Goal: Transaction & Acquisition: Purchase product/service

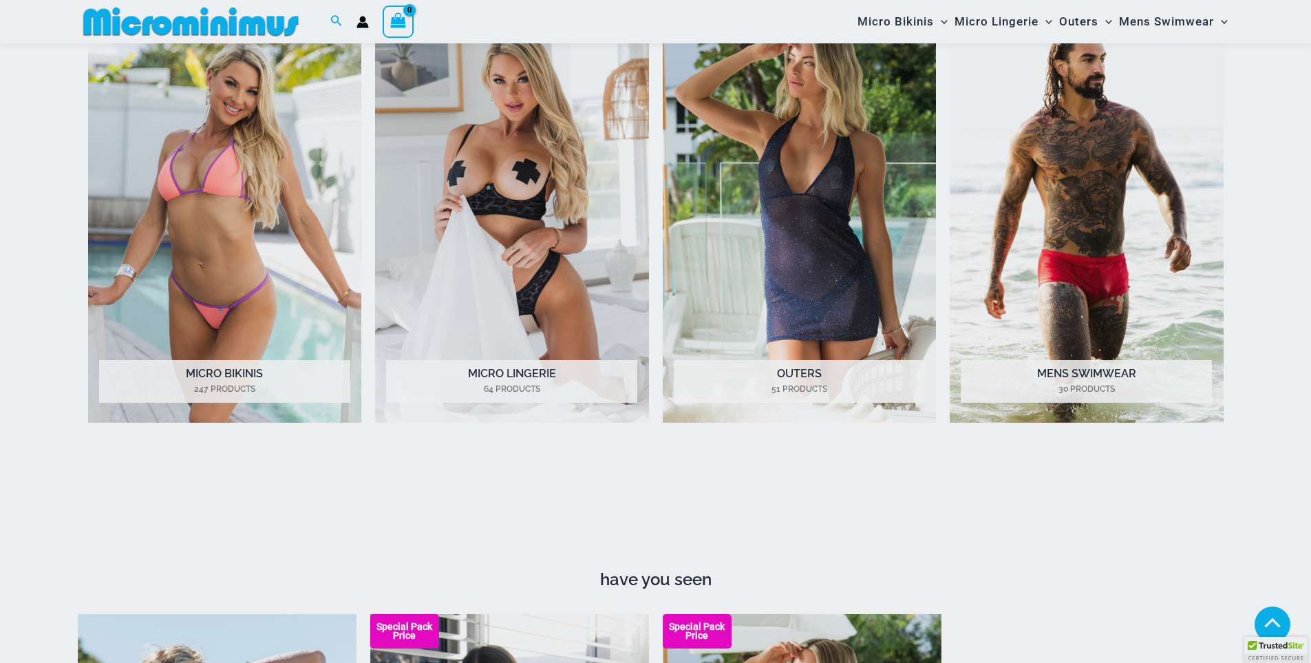
scroll to position [676, 0]
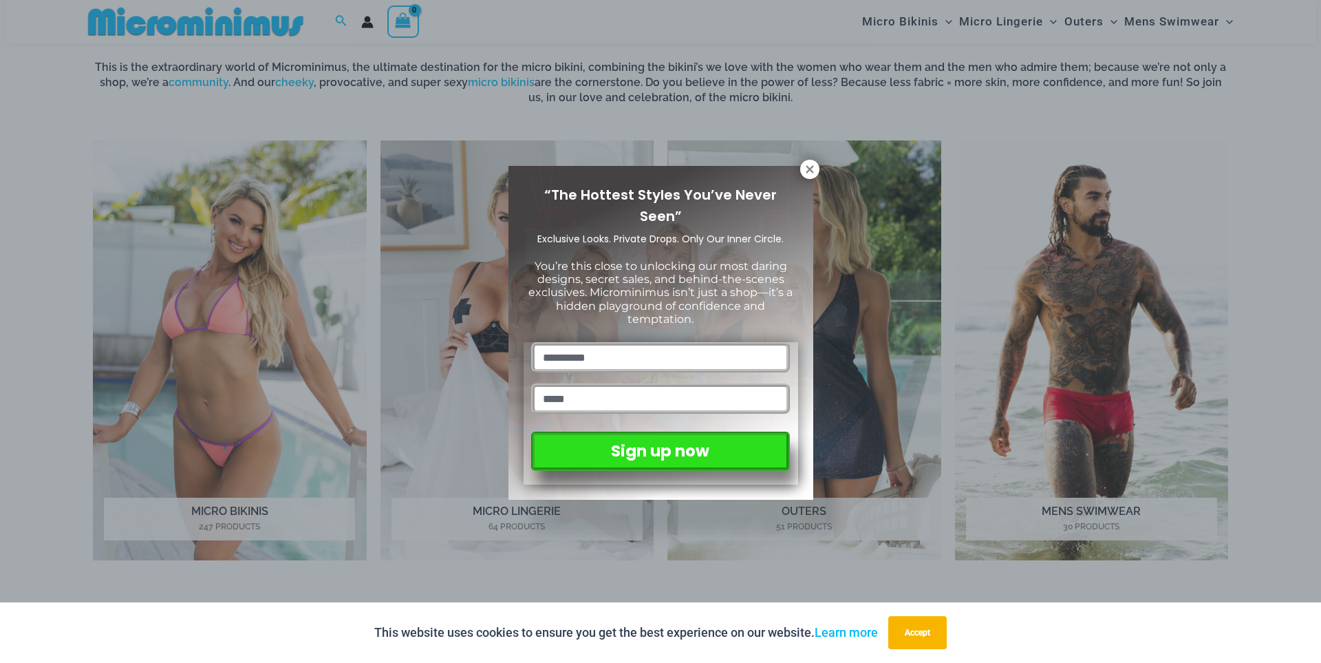
click at [1007, 23] on div "“The Hottest Styles You’ve Never Seen” Exclusive Looks. Private Drops. Only Our…" at bounding box center [660, 331] width 1321 height 663
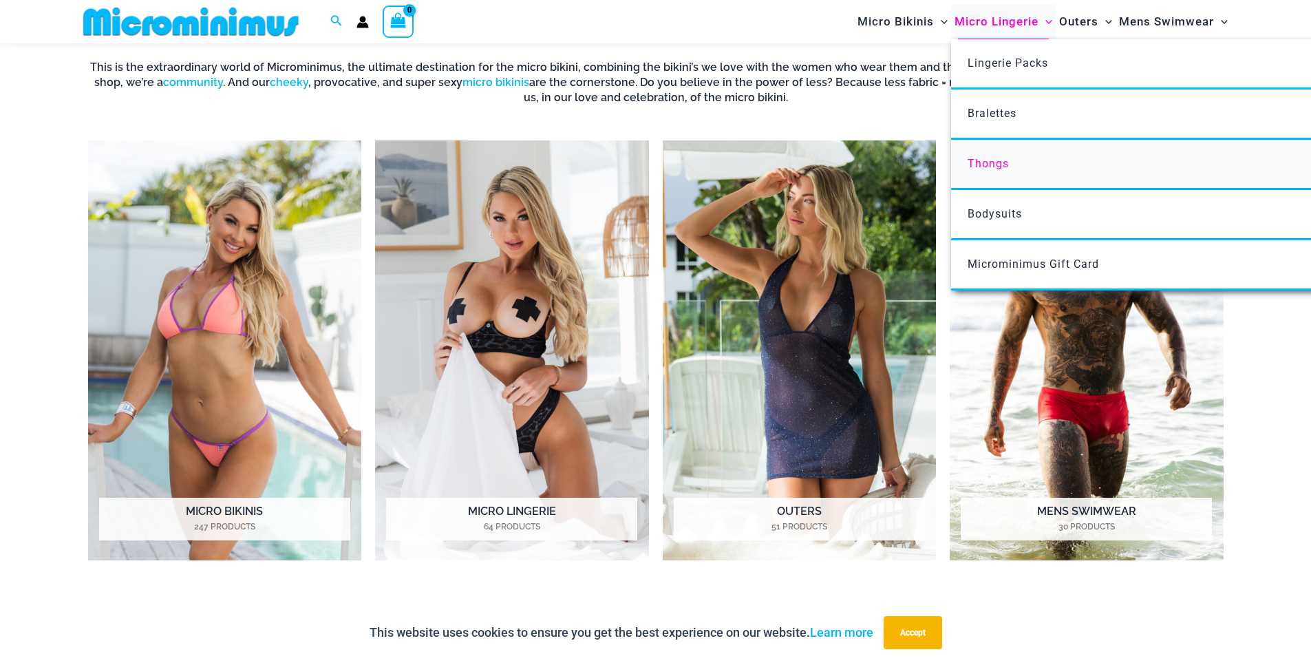
click at [975, 166] on span "Thongs" at bounding box center [988, 163] width 41 height 13
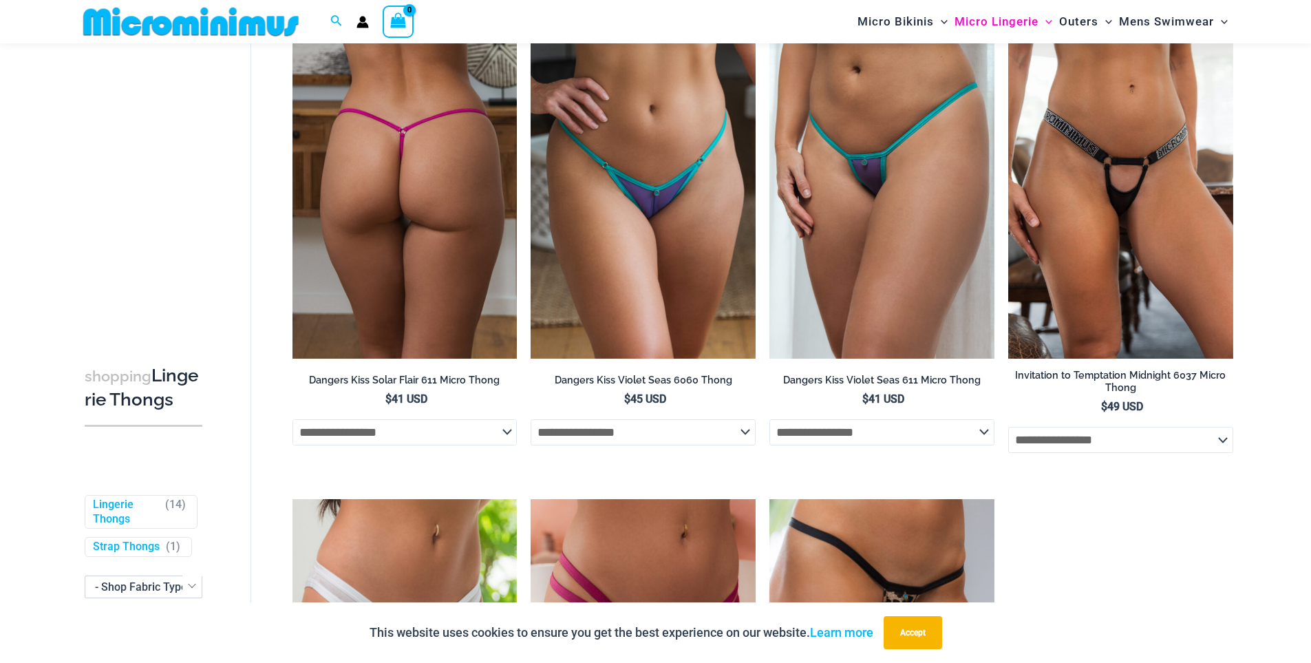
scroll to position [950, 0]
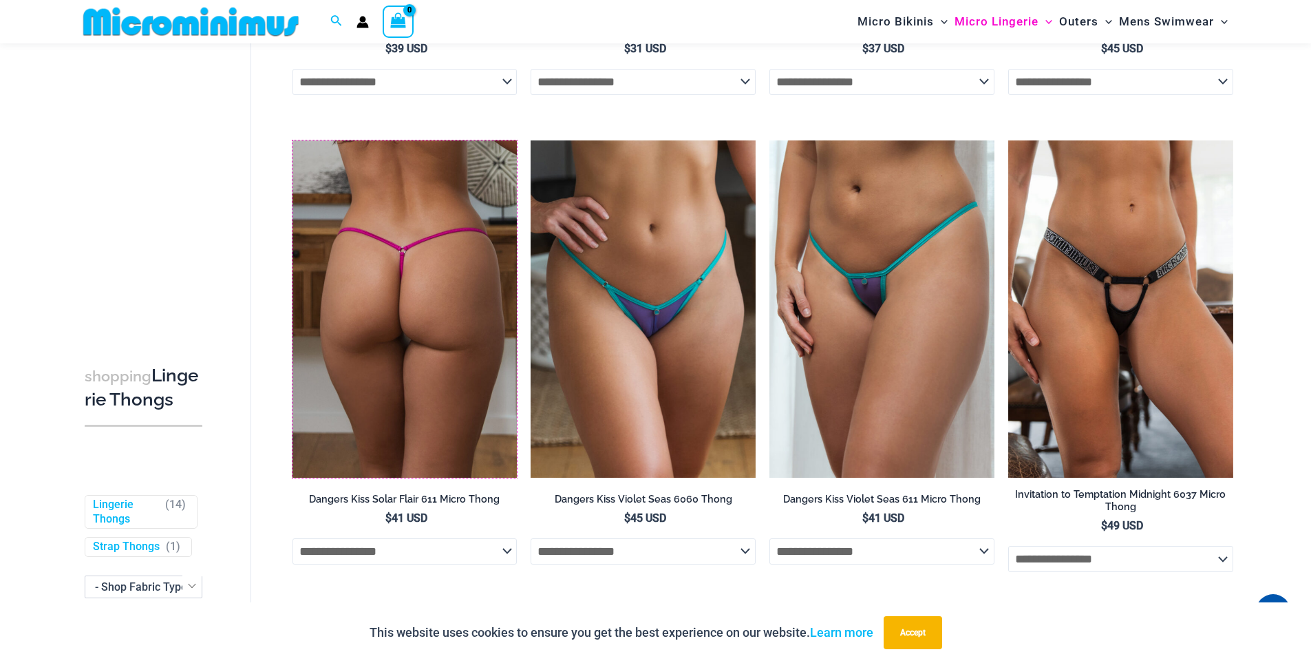
click at [434, 332] on img at bounding box center [404, 308] width 225 height 337
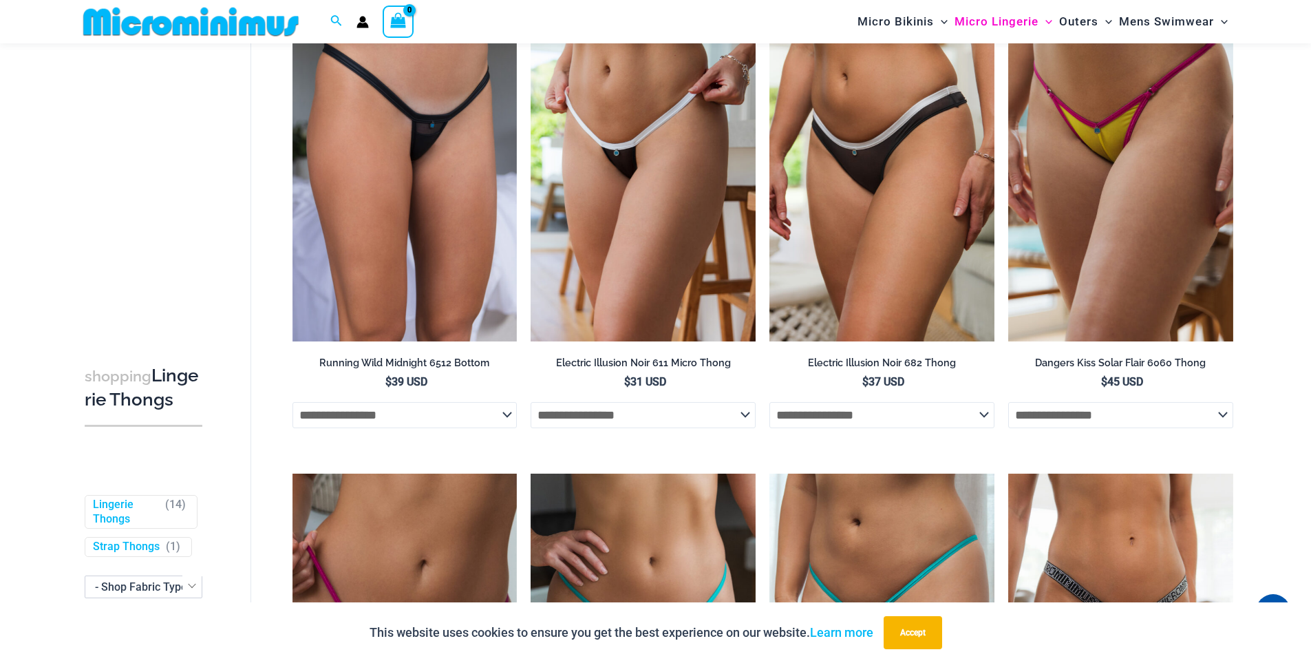
scroll to position [882, 0]
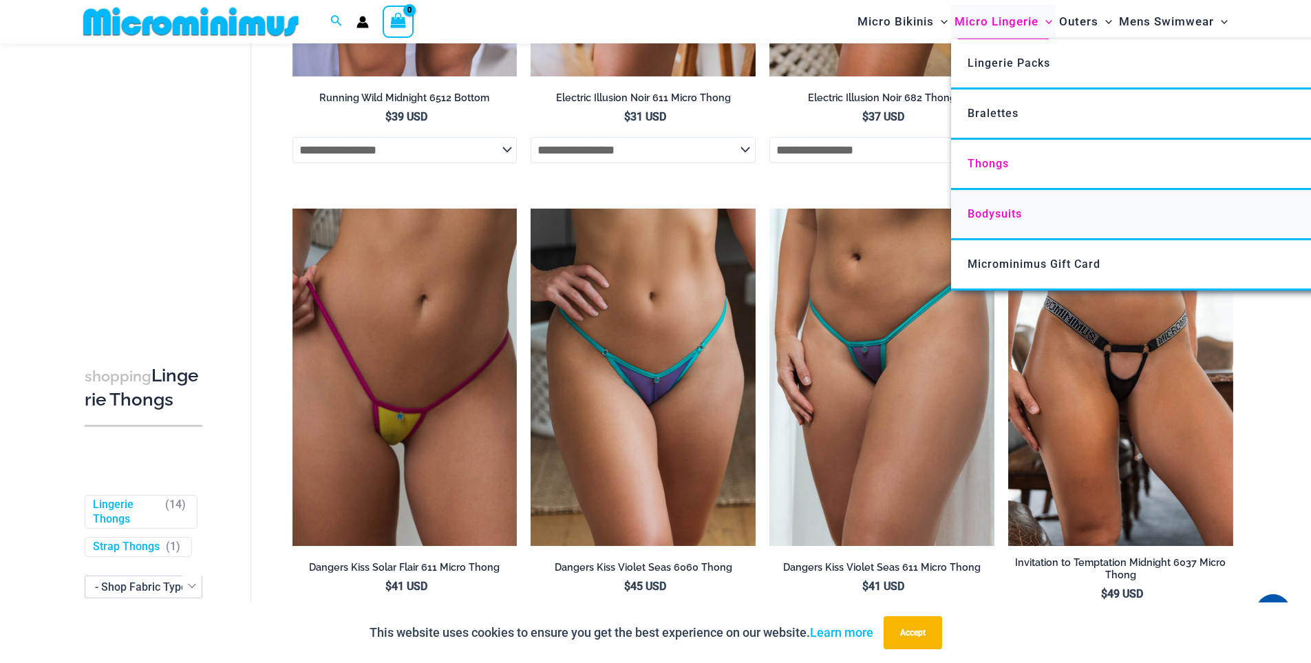
click at [990, 213] on span "Bodysuits" at bounding box center [995, 213] width 54 height 13
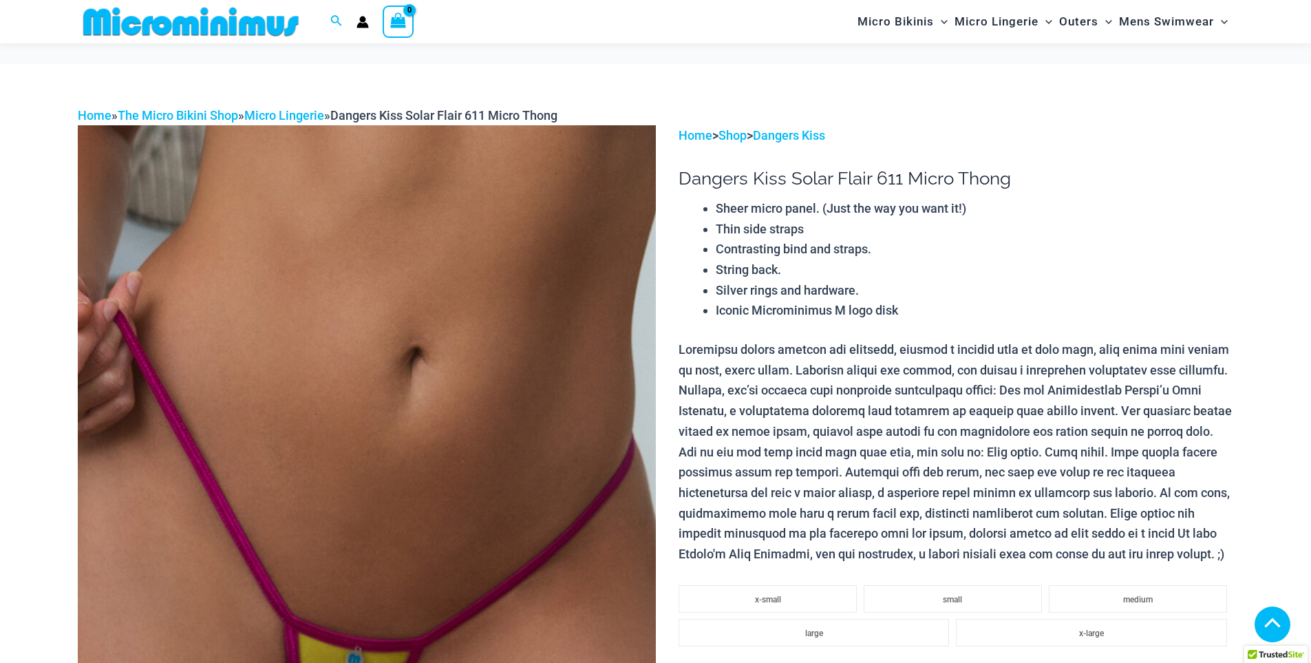
scroll to position [1096, 0]
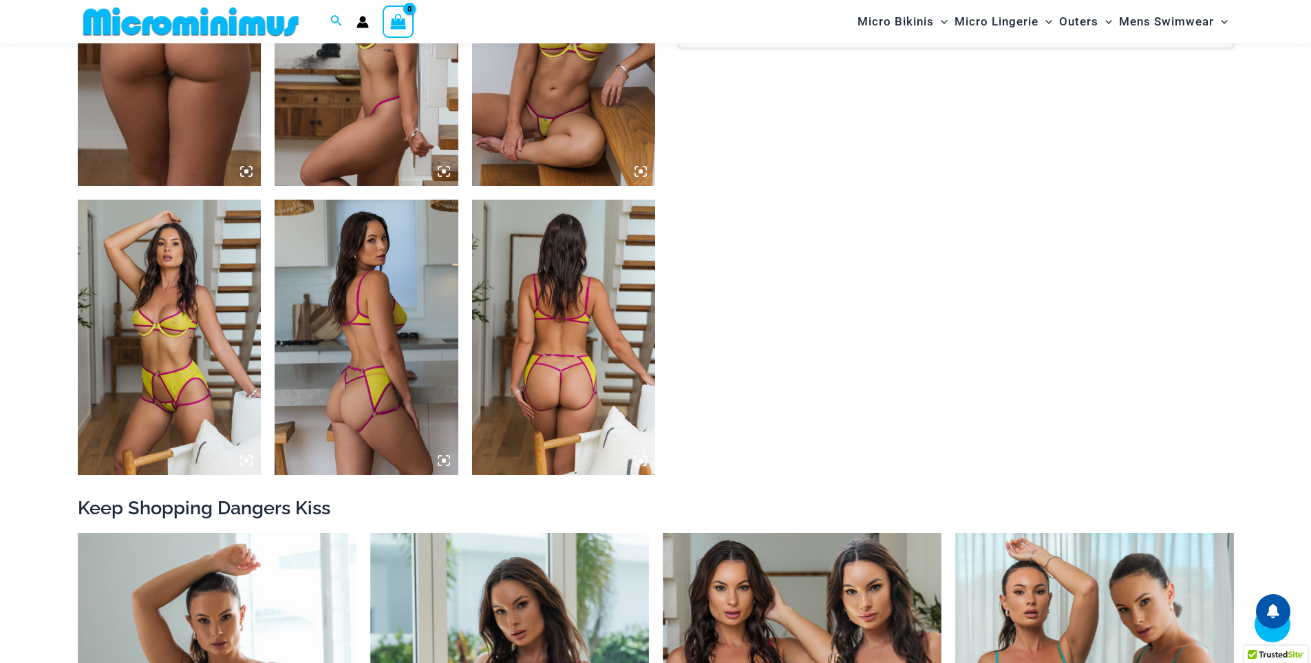
click at [640, 460] on icon at bounding box center [641, 460] width 4 height 4
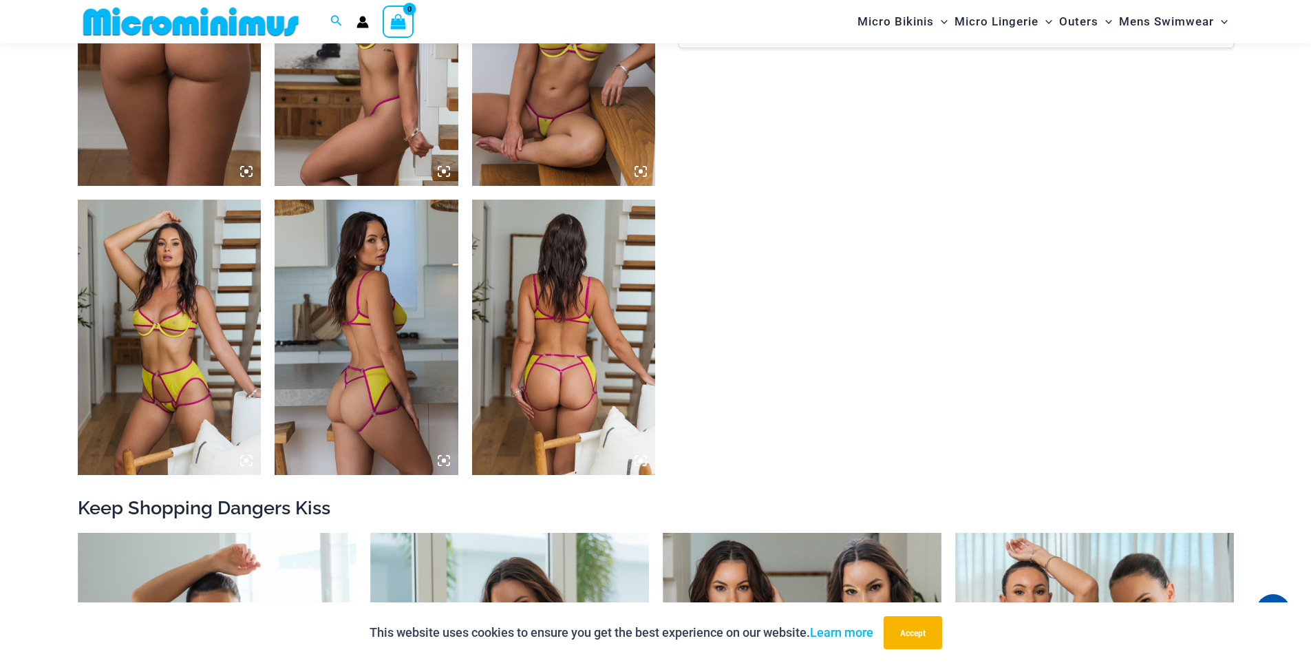
click at [637, 458] on icon at bounding box center [640, 460] width 12 height 12
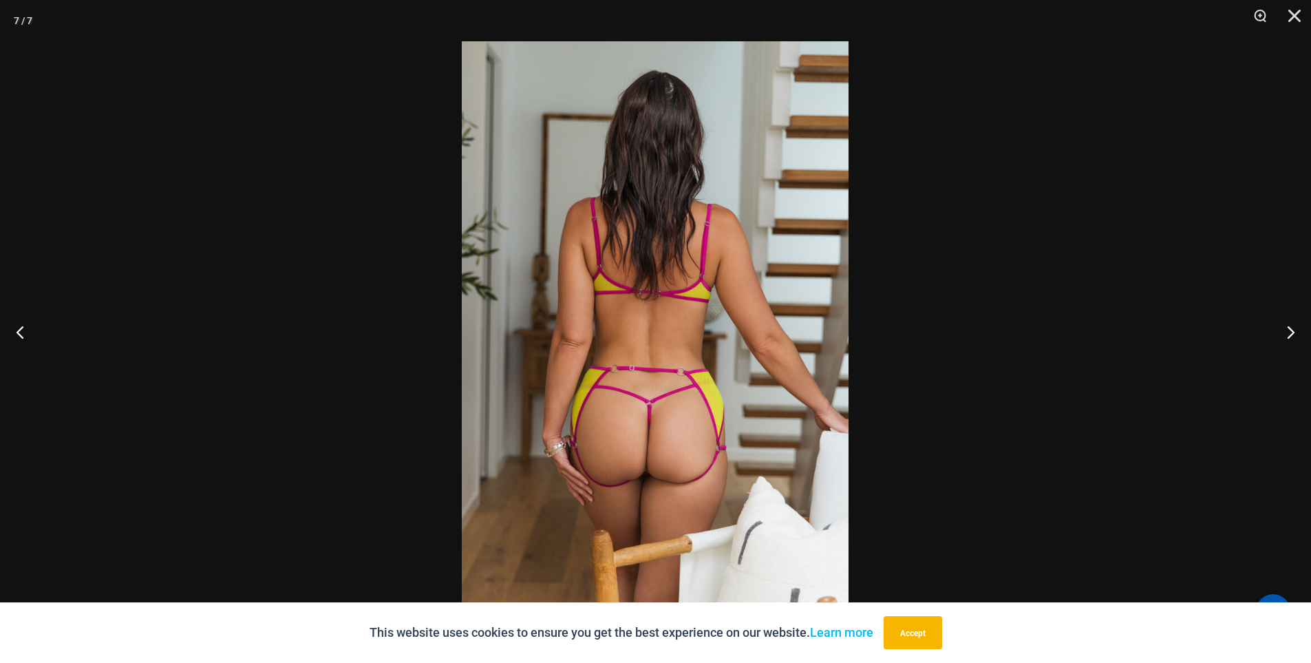
click at [638, 454] on img at bounding box center [655, 331] width 387 height 580
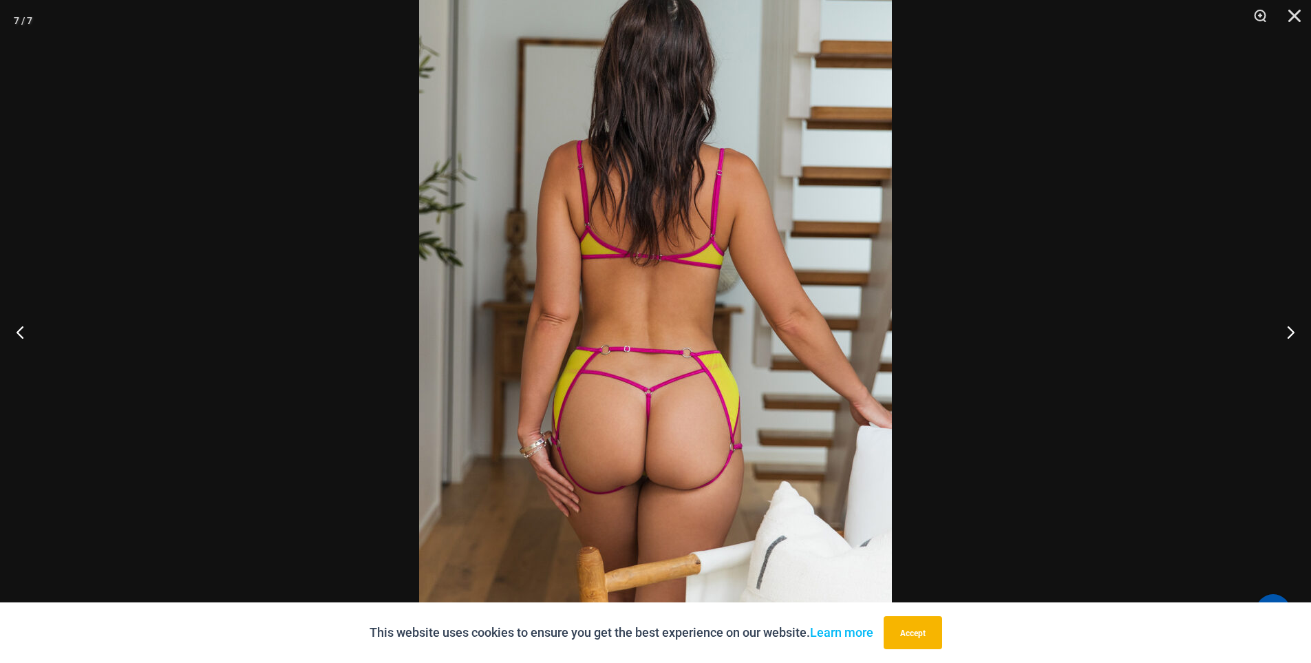
click at [645, 451] on img at bounding box center [655, 304] width 473 height 709
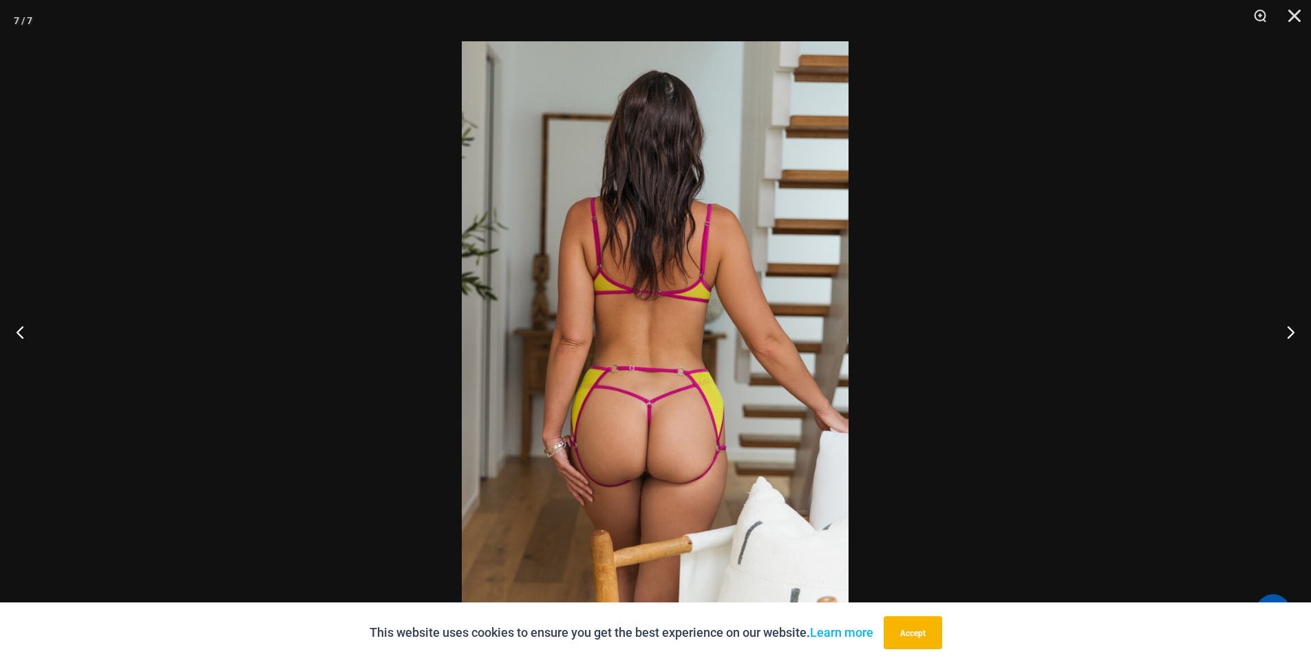
click at [645, 451] on img at bounding box center [655, 331] width 387 height 580
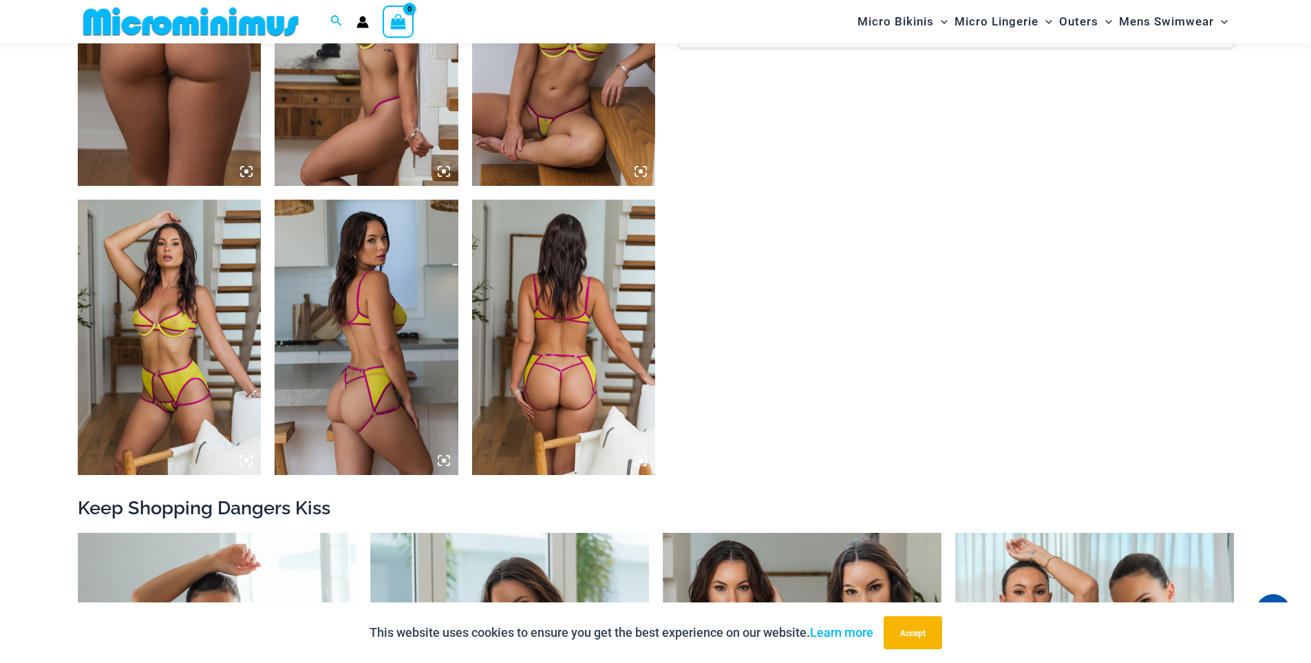
click at [175, 138] on img at bounding box center [170, 48] width 184 height 275
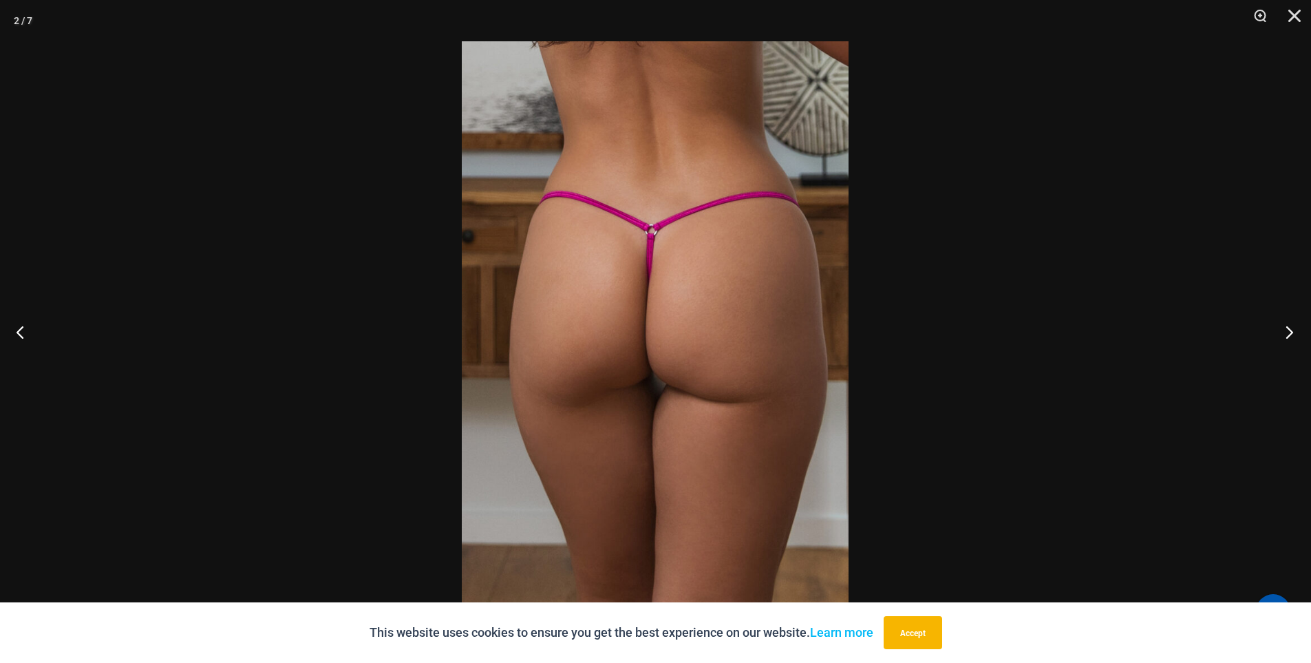
click at [1291, 336] on button "Next" at bounding box center [1285, 331] width 52 height 69
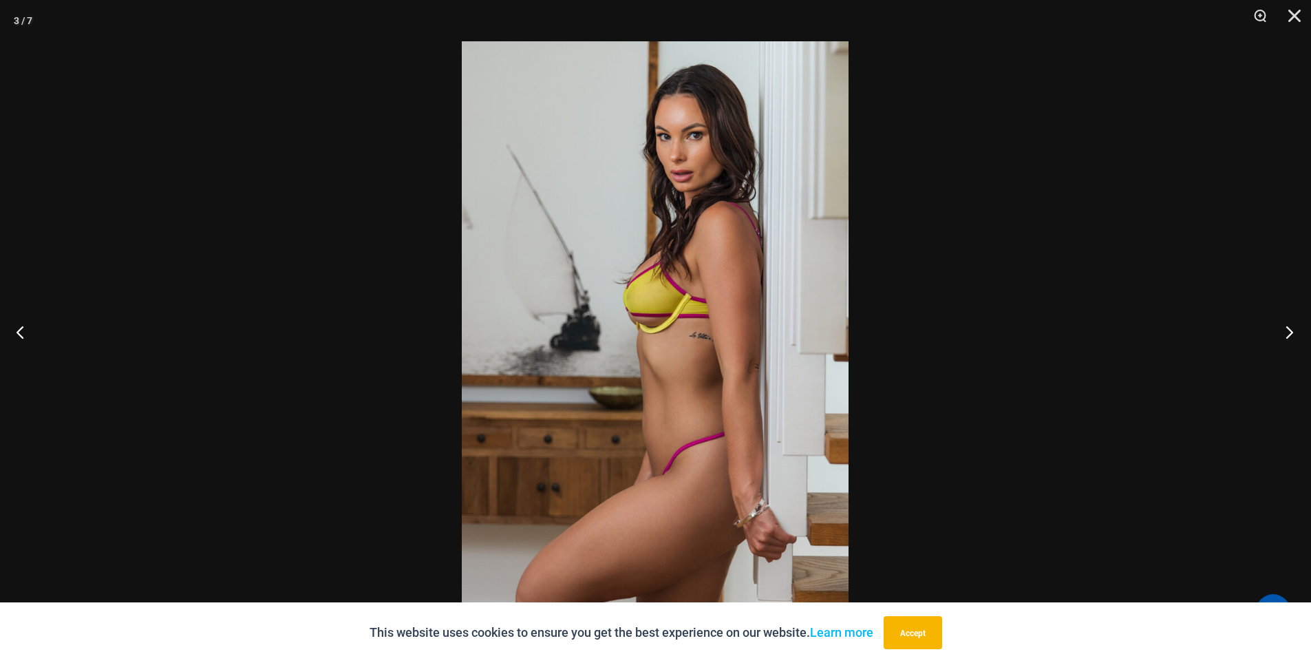
click at [1291, 336] on button "Next" at bounding box center [1285, 331] width 52 height 69
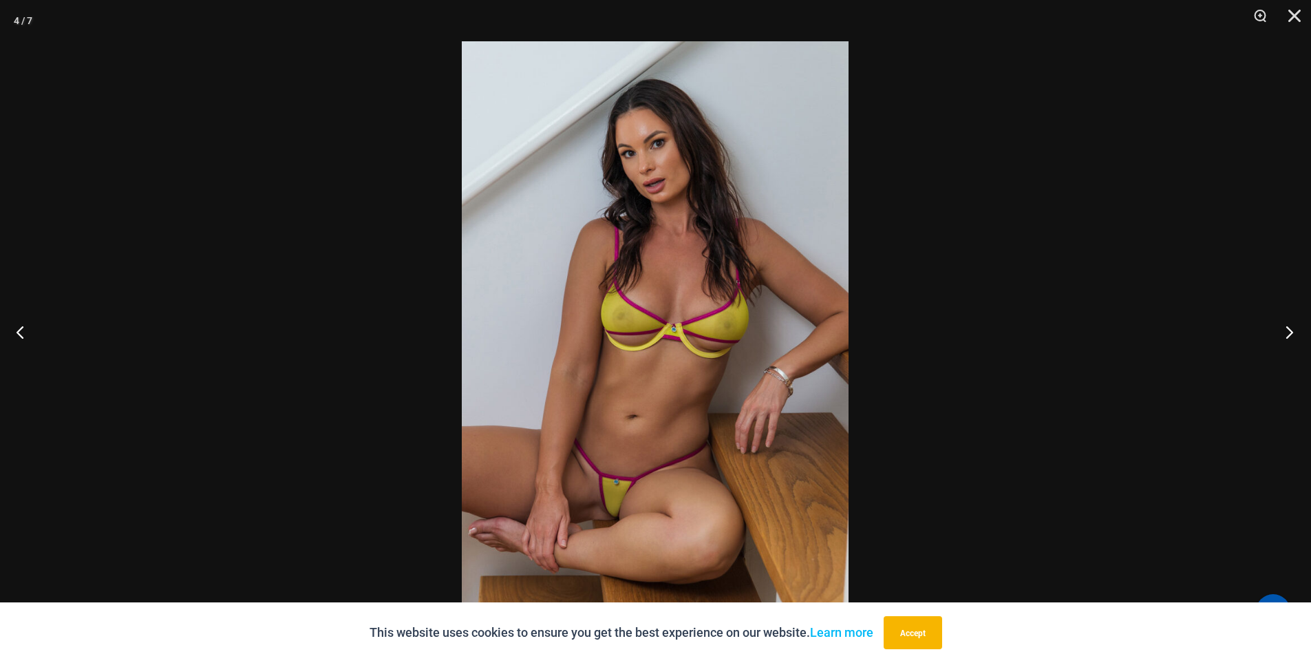
click at [1291, 336] on button "Next" at bounding box center [1285, 331] width 52 height 69
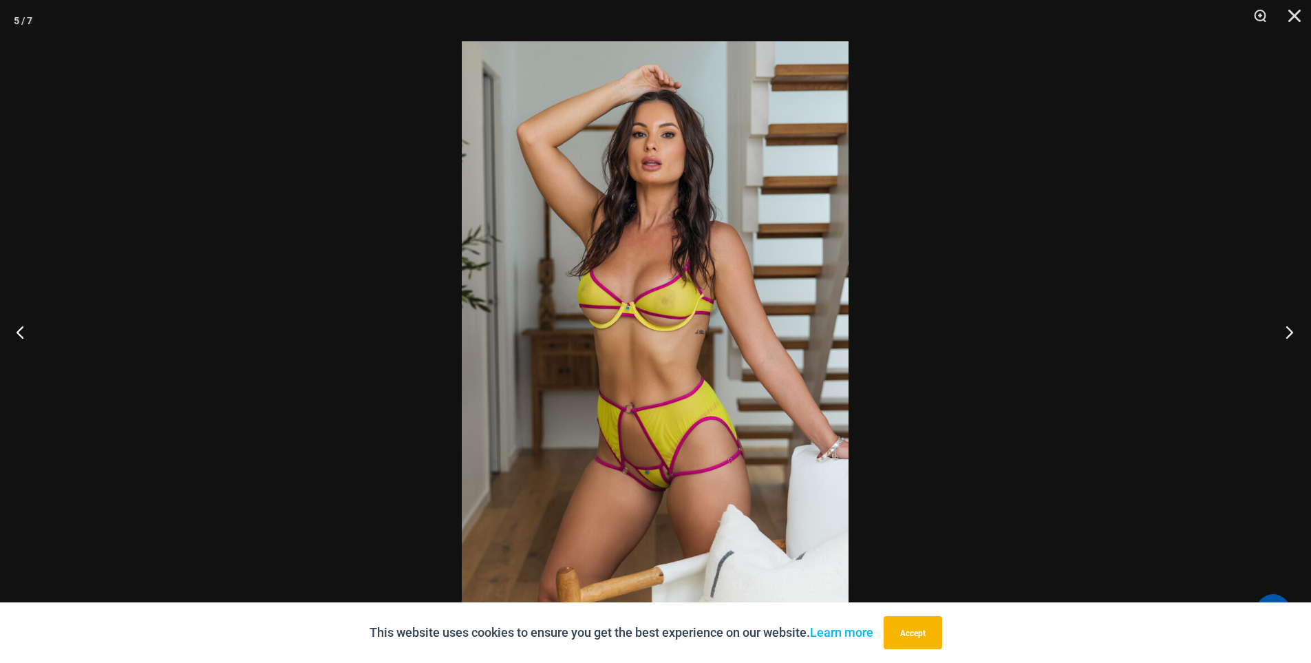
click at [1291, 336] on button "Next" at bounding box center [1285, 331] width 52 height 69
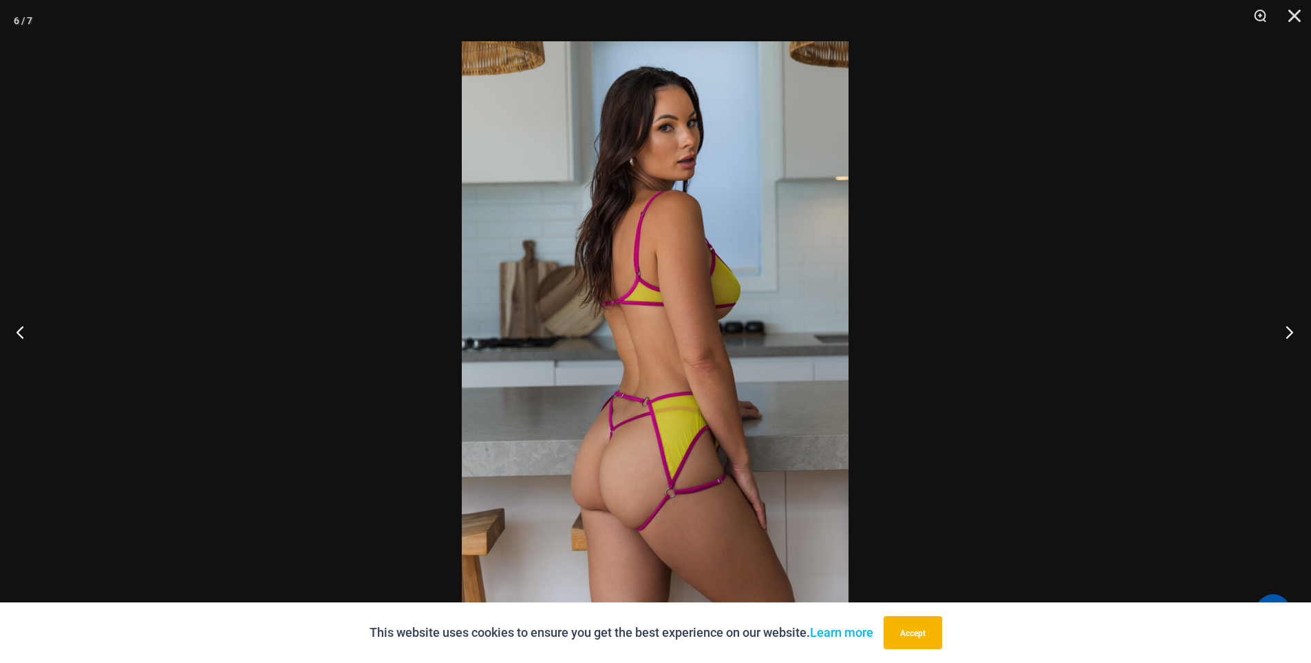
click at [1291, 336] on button "Next" at bounding box center [1285, 331] width 52 height 69
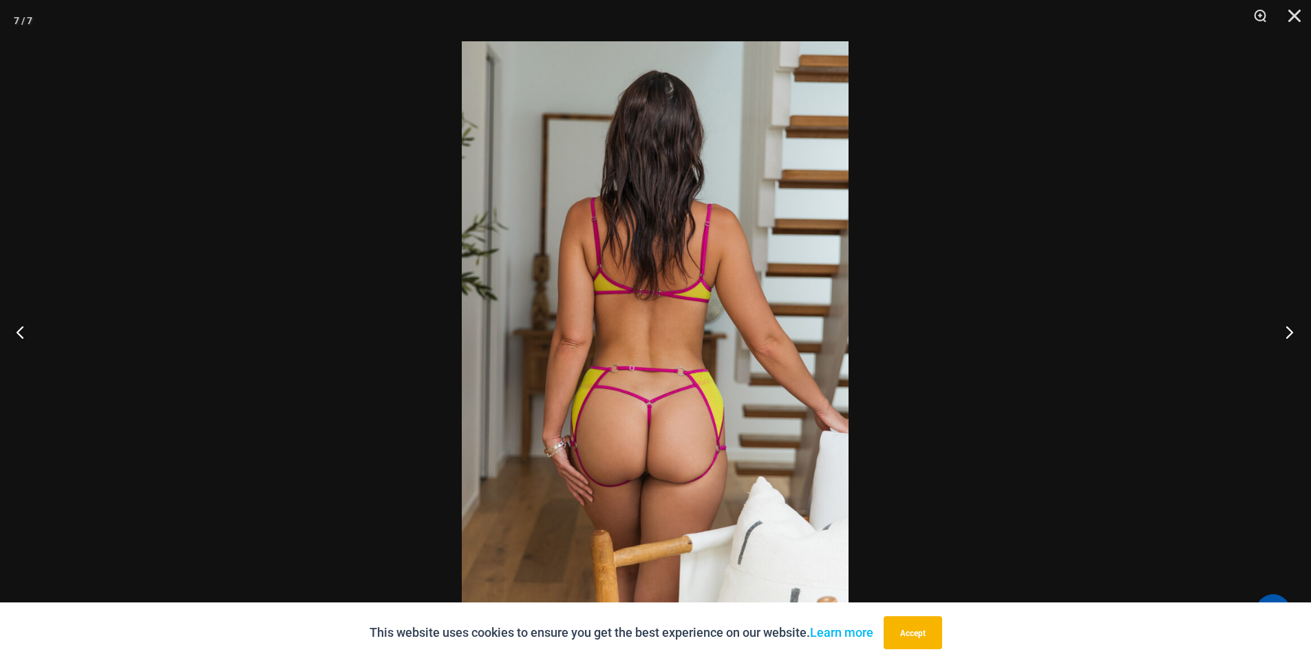
click at [1291, 336] on button "Next" at bounding box center [1285, 331] width 52 height 69
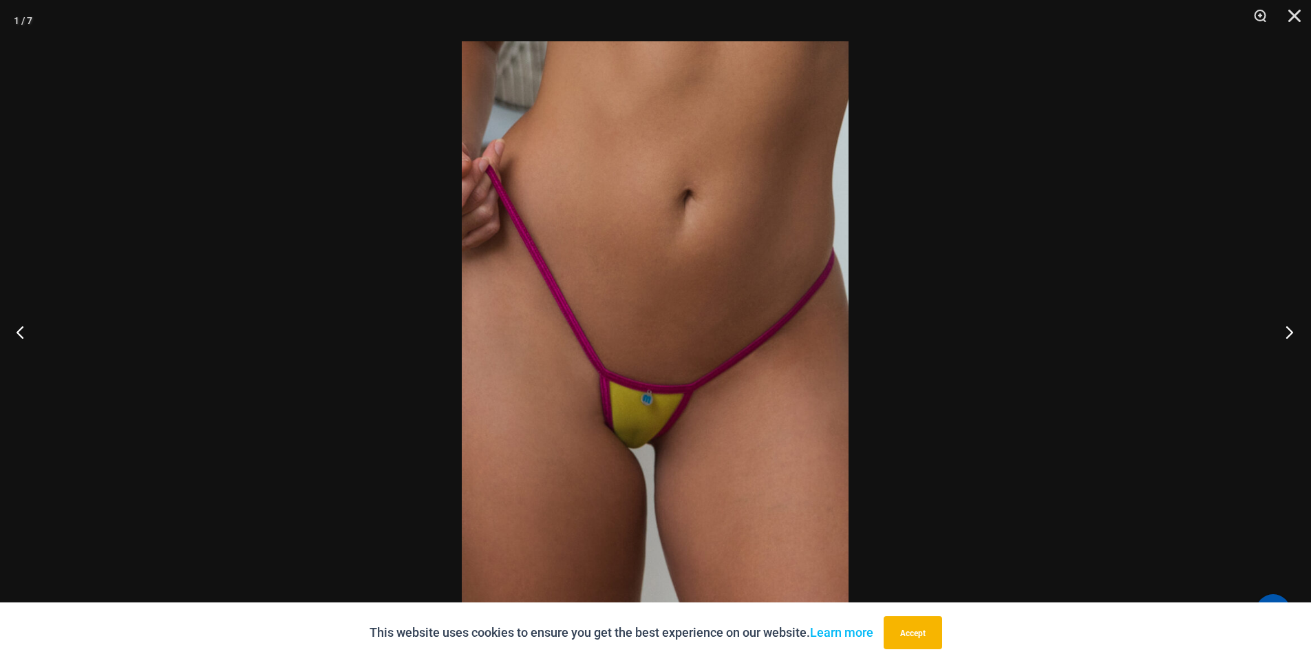
click at [1291, 336] on button "Next" at bounding box center [1285, 331] width 52 height 69
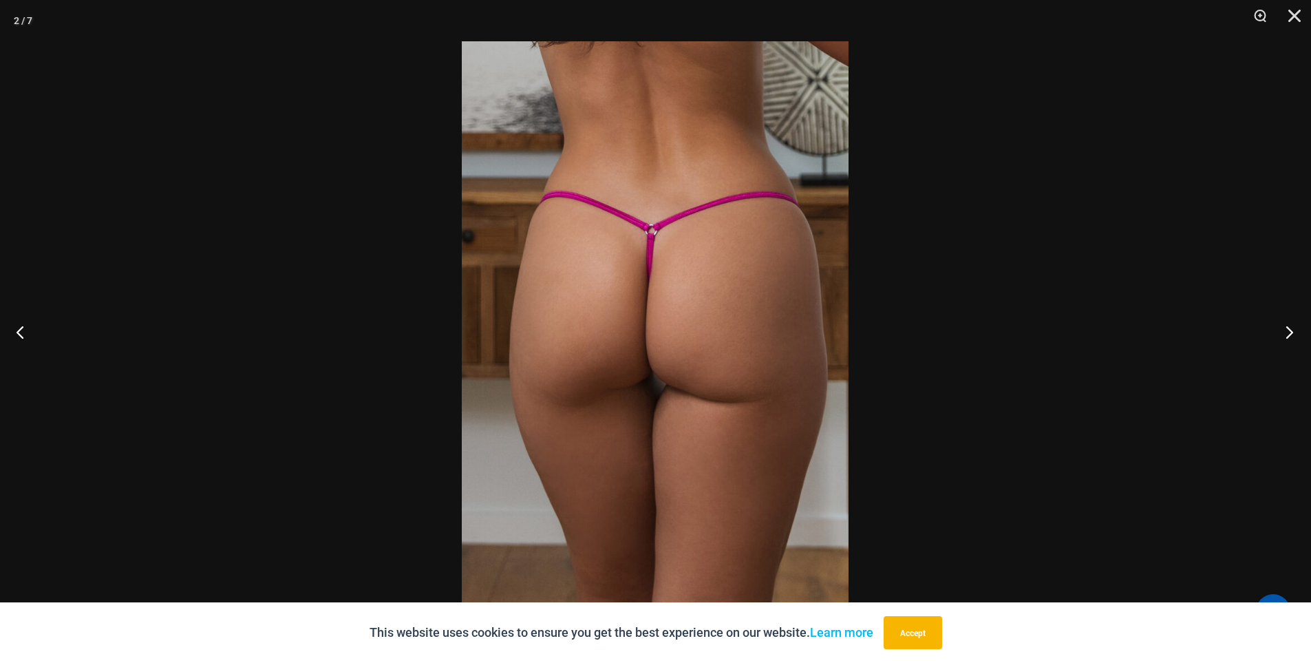
click at [1291, 336] on button "Next" at bounding box center [1285, 331] width 52 height 69
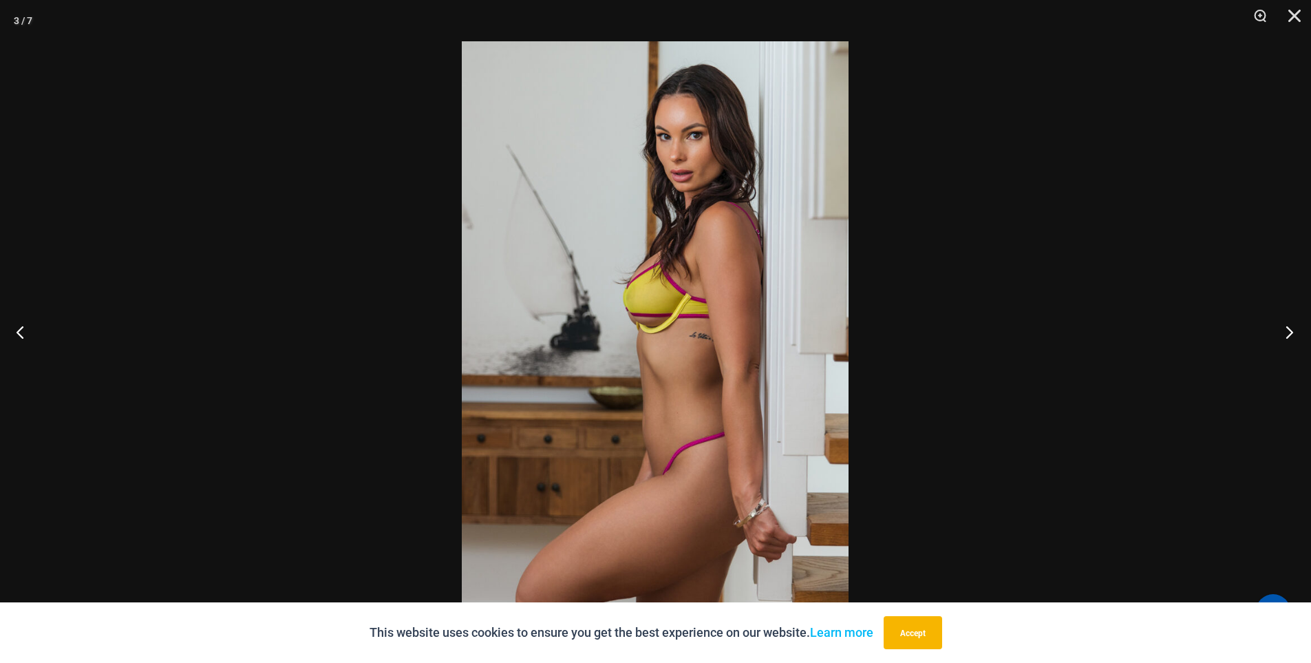
click at [1291, 336] on button "Next" at bounding box center [1285, 331] width 52 height 69
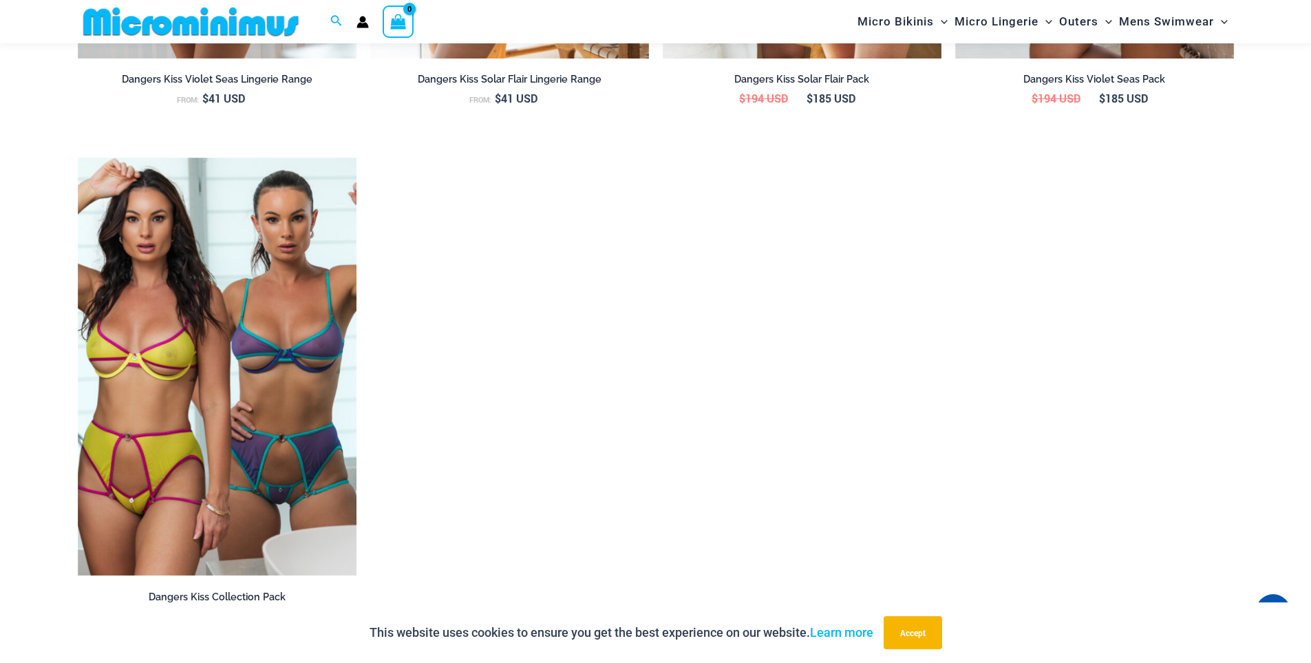
scroll to position [1990, 0]
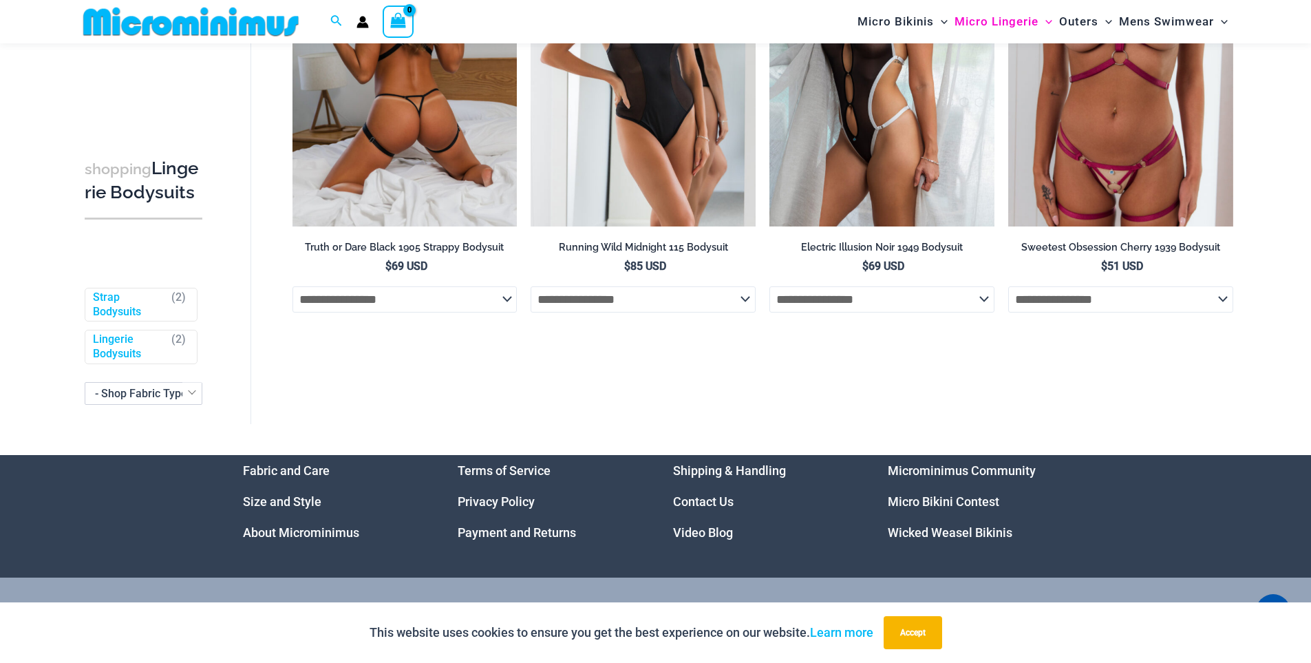
scroll to position [163, 0]
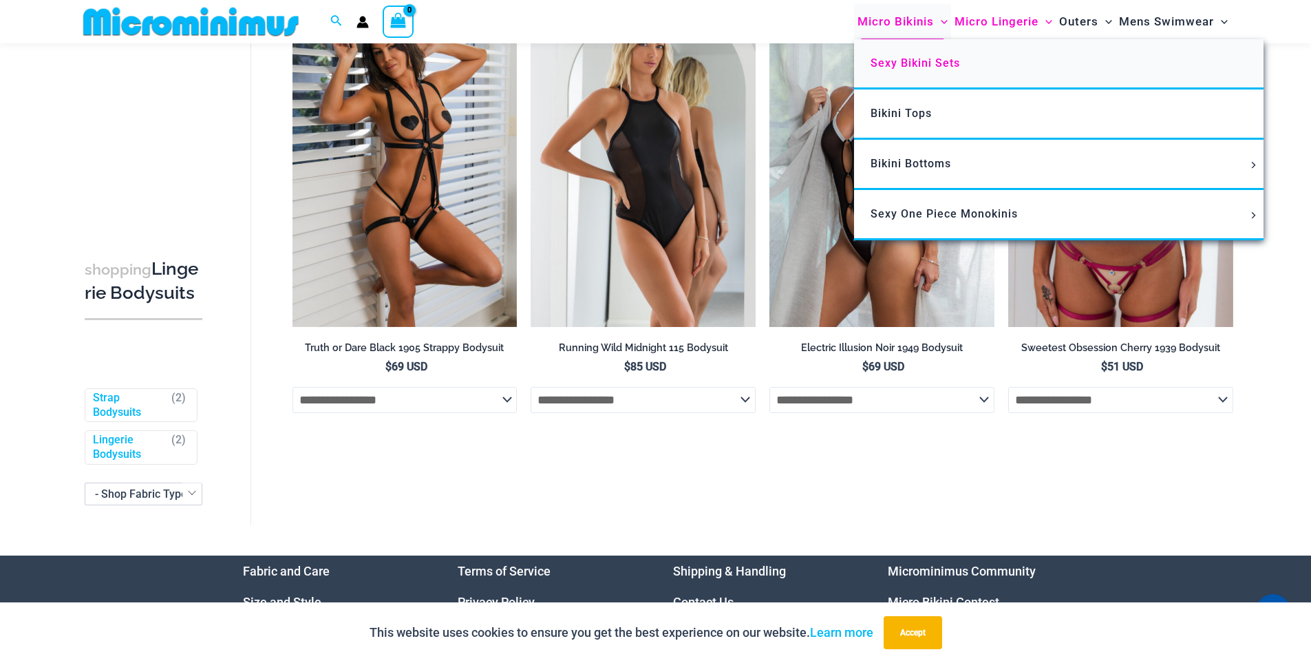
click at [917, 57] on span "Sexy Bikini Sets" at bounding box center [914, 62] width 89 height 13
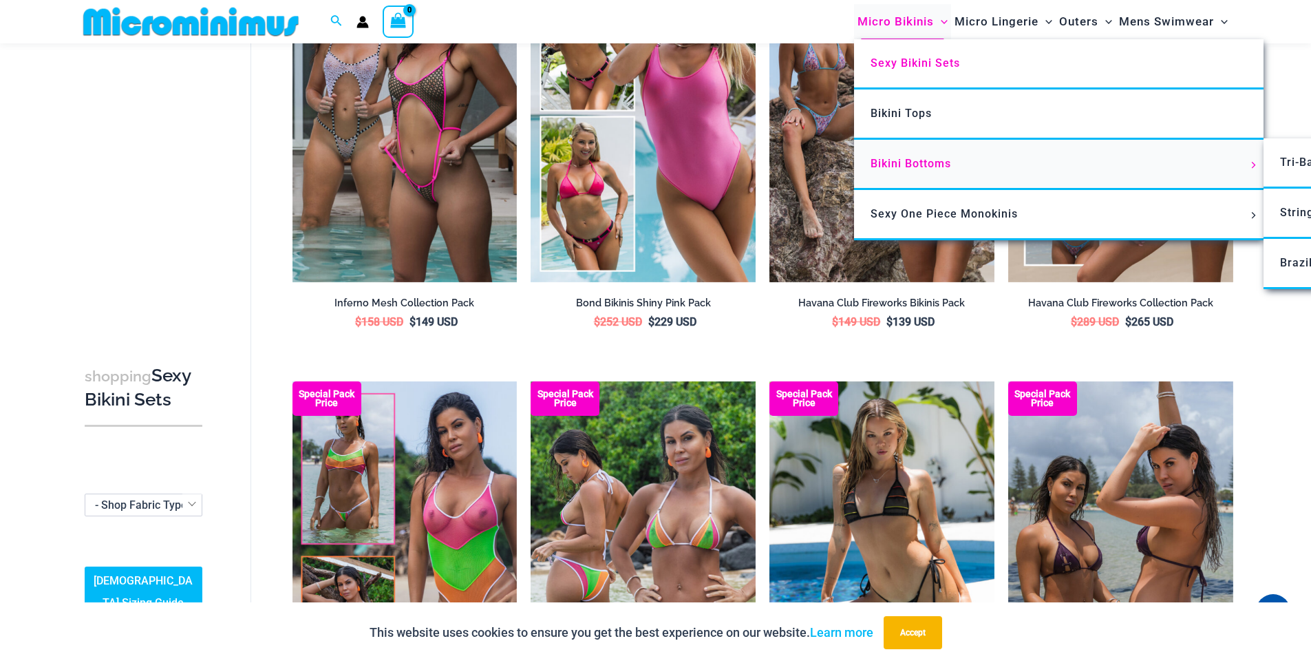
scroll to position [2396, 0]
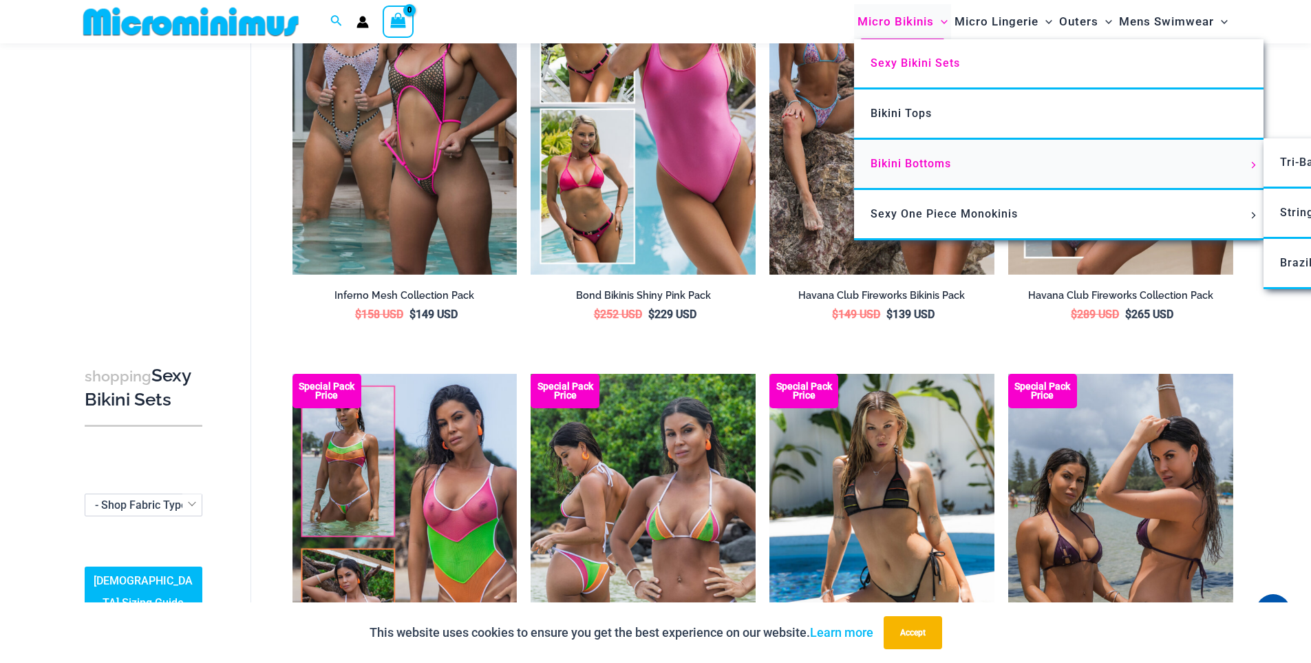
click at [926, 160] on span "Bikini Bottoms" at bounding box center [910, 163] width 81 height 13
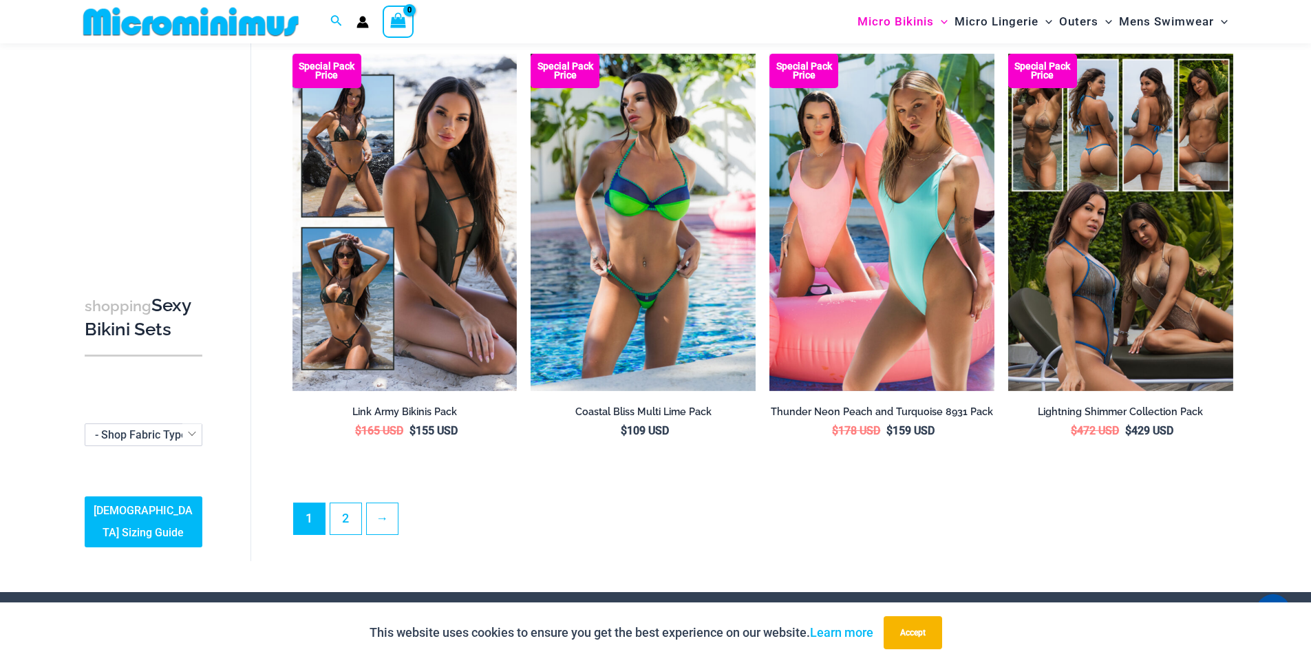
scroll to position [3153, 0]
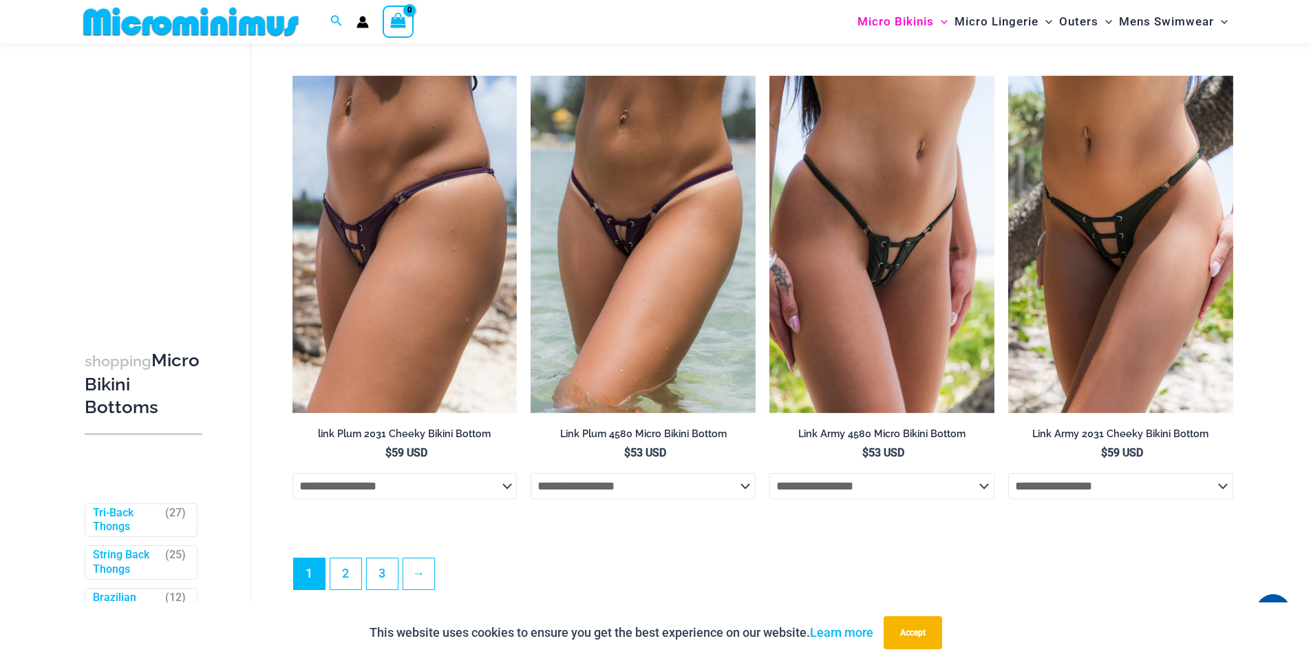
scroll to position [4185, 0]
